Goal: Information Seeking & Learning: Learn about a topic

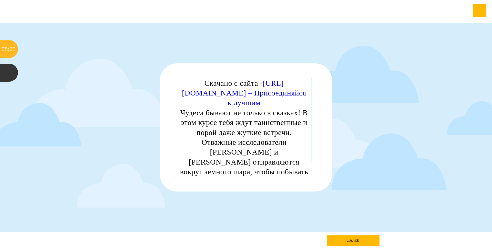
drag, startPoint x: 345, startPoint y: 240, endPoint x: 286, endPoint y: 113, distance: 140.8
click at [345, 240] on link "далее" at bounding box center [353, 240] width 53 height 10
click at [16, 45] on div "08 : 00" at bounding box center [9, 49] width 18 height 18
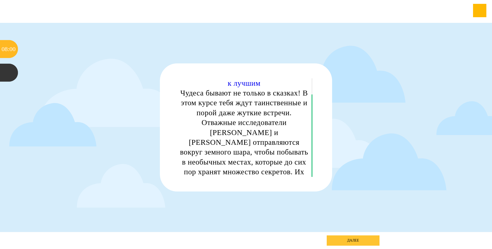
click at [365, 242] on link "далее" at bounding box center [353, 240] width 53 height 10
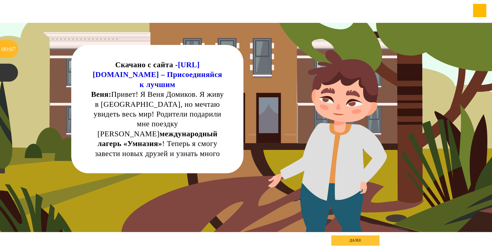
click at [342, 239] on div "далее" at bounding box center [355, 240] width 48 height 10
click at [355, 239] on div "далее" at bounding box center [355, 240] width 48 height 10
click at [4, 71] on div at bounding box center [9, 73] width 18 height 18
click at [303, 135] on div "Скачано с сайта - [URL][DOMAIN_NAME] – Присоединяйся к лучшим Веня: Привет! Я В…" at bounding box center [246, 127] width 443 height 209
click at [357, 239] on div "далее" at bounding box center [355, 240] width 48 height 10
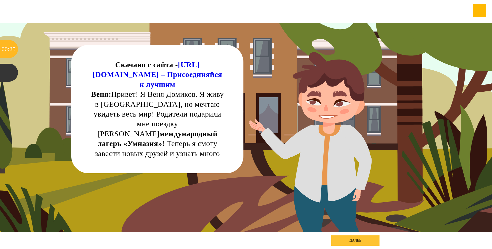
click at [357, 239] on div "далее" at bounding box center [355, 240] width 48 height 10
